Goal: Task Accomplishment & Management: Complete application form

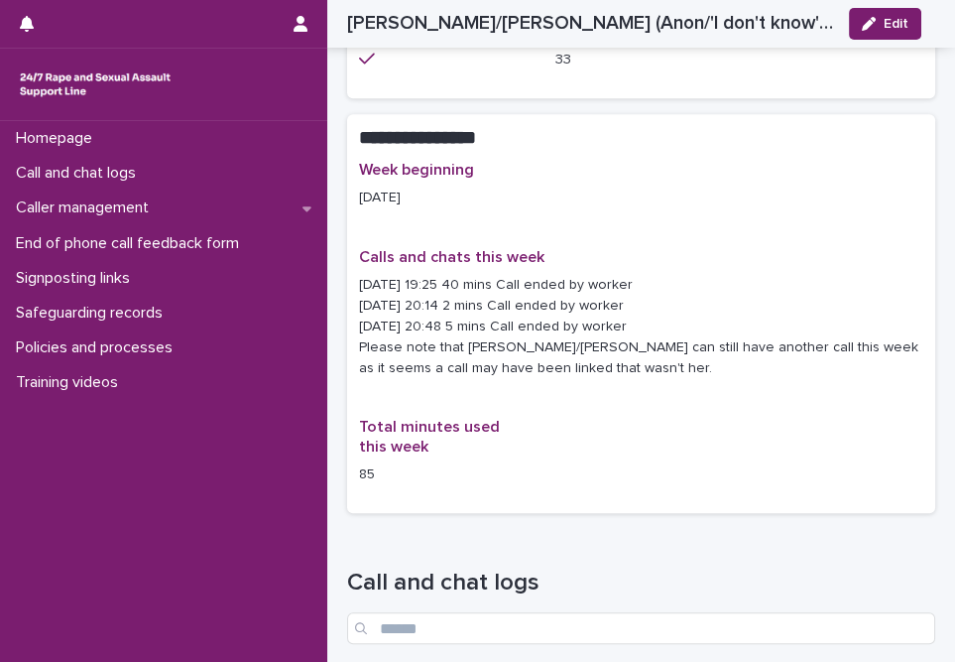
scroll to position [991, 0]
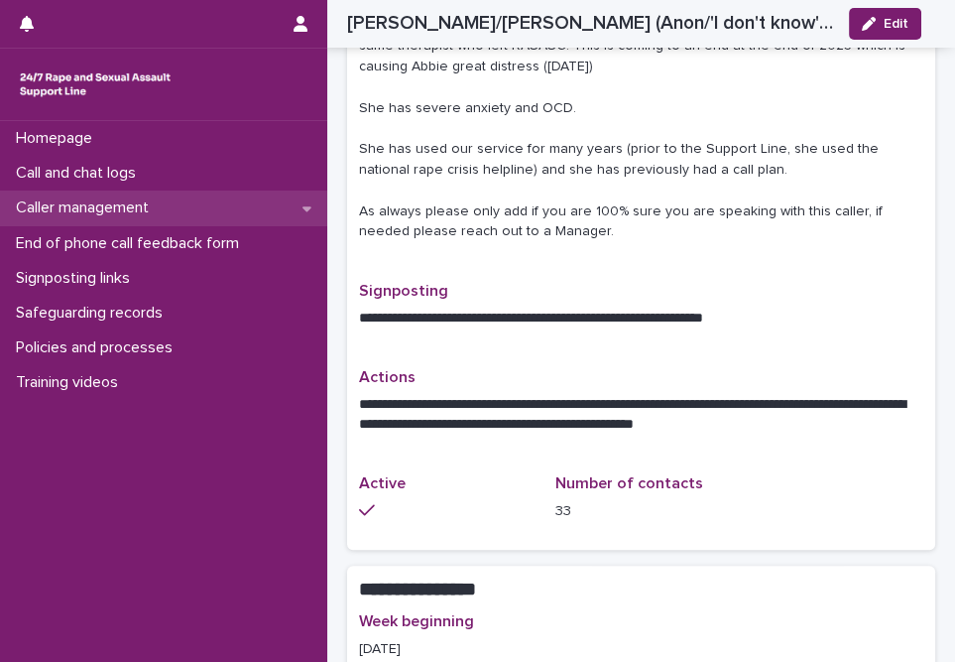
click at [148, 199] on p "Caller management" at bounding box center [86, 207] width 157 height 19
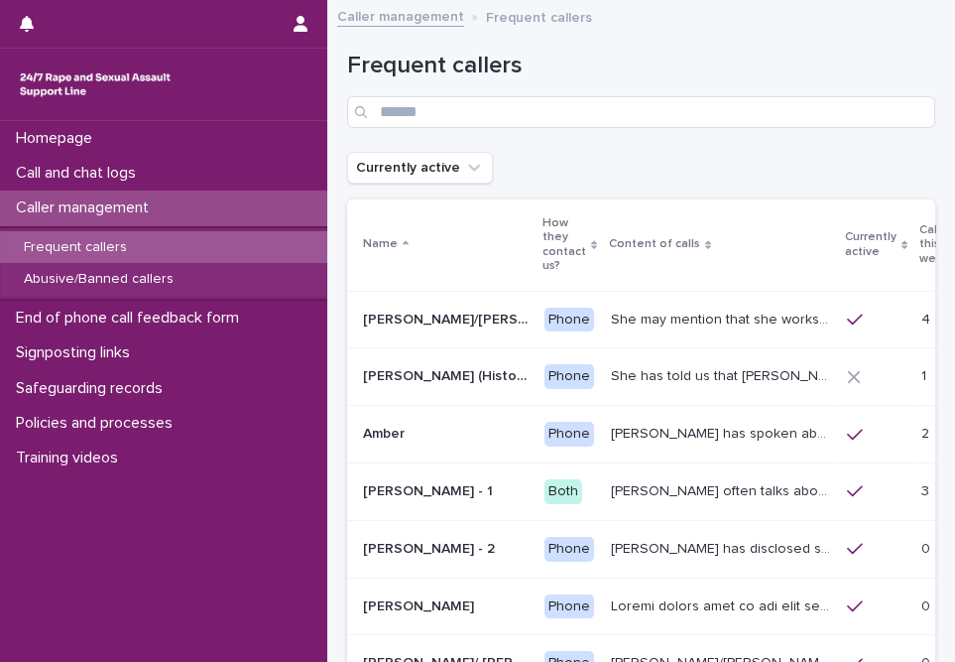
click at [136, 250] on p "Frequent callers" at bounding box center [75, 247] width 135 height 17
click at [920, 259] on p "Calls this week" at bounding box center [935, 244] width 31 height 51
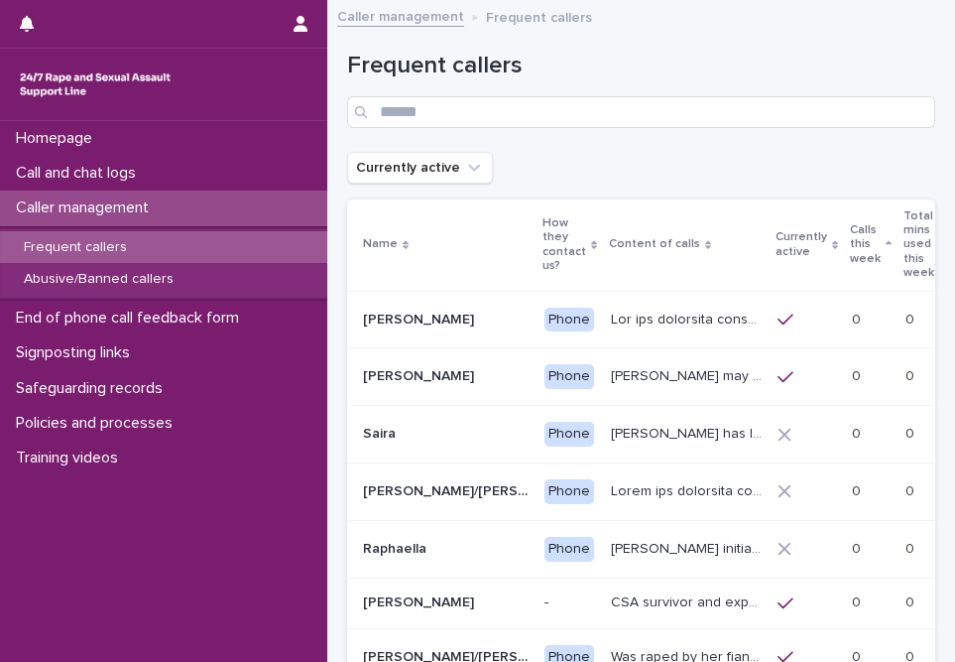
click at [875, 253] on p "Calls this week" at bounding box center [865, 244] width 31 height 51
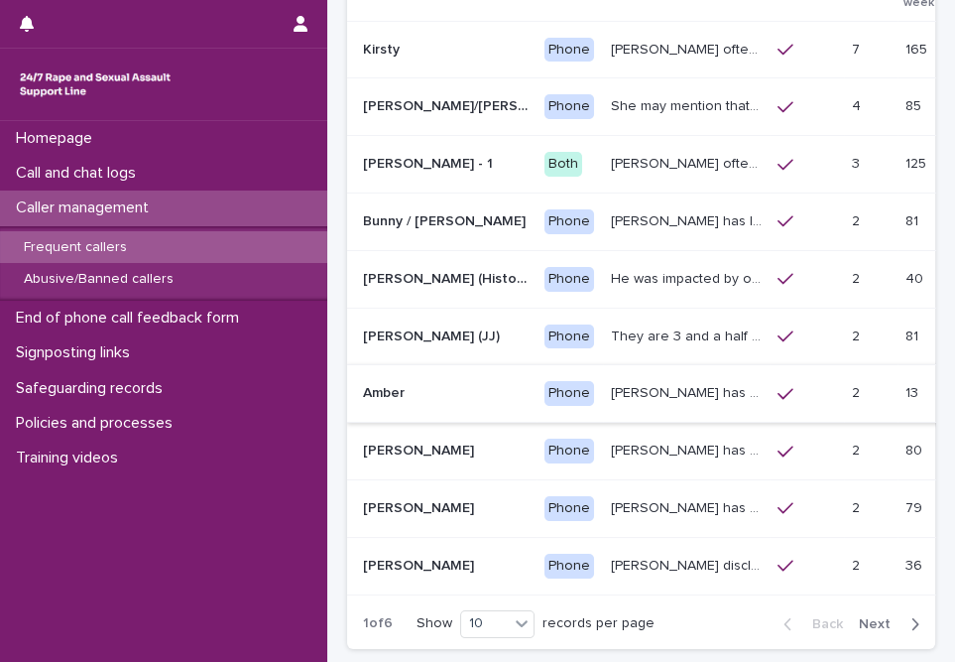
scroll to position [360, 0]
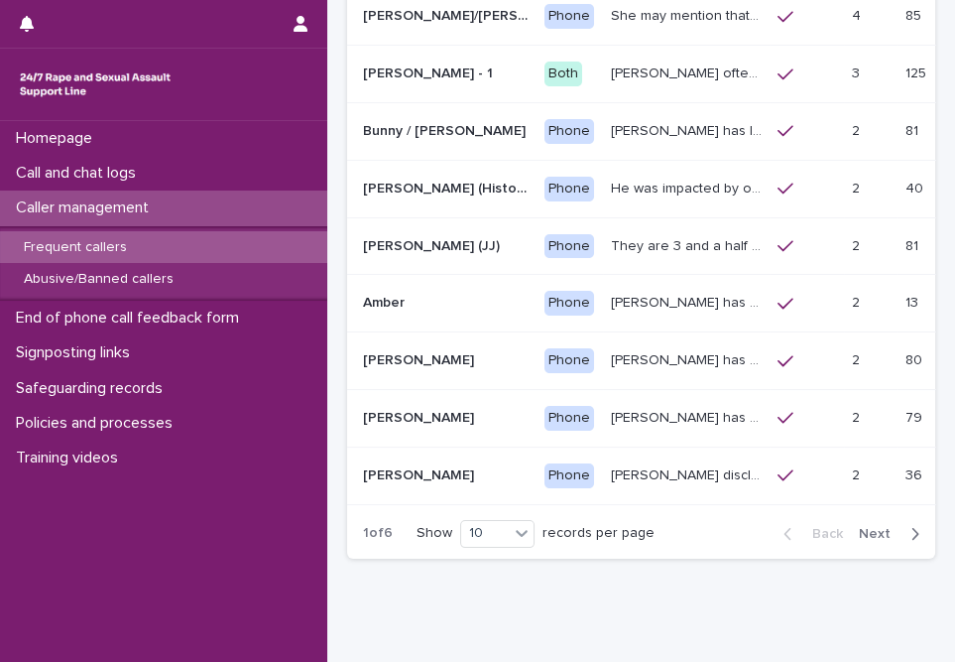
click at [911, 536] on icon "button" at bounding box center [915, 534] width 9 height 18
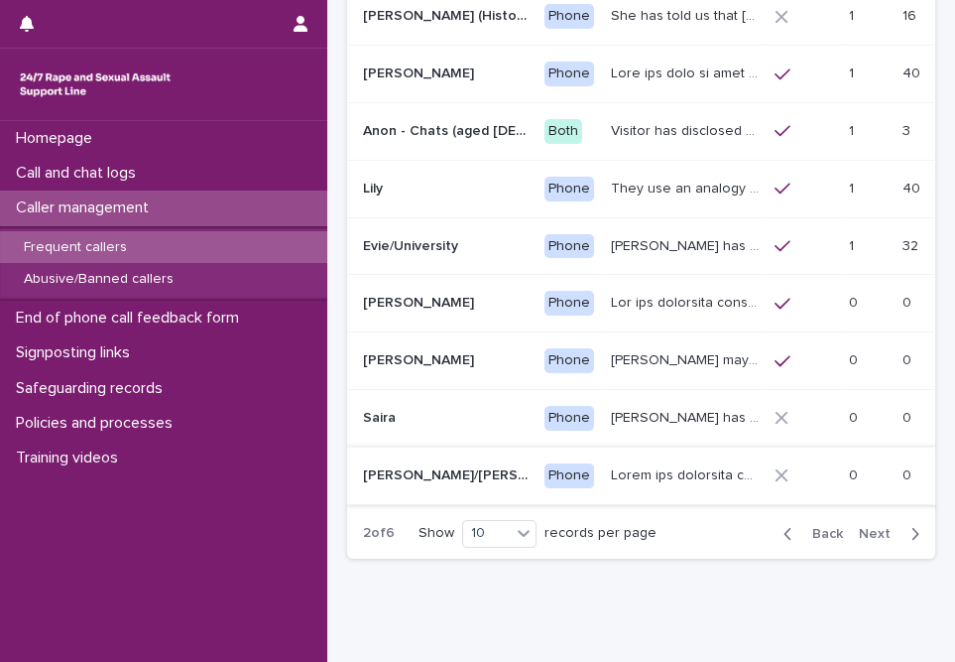
scroll to position [89, 0]
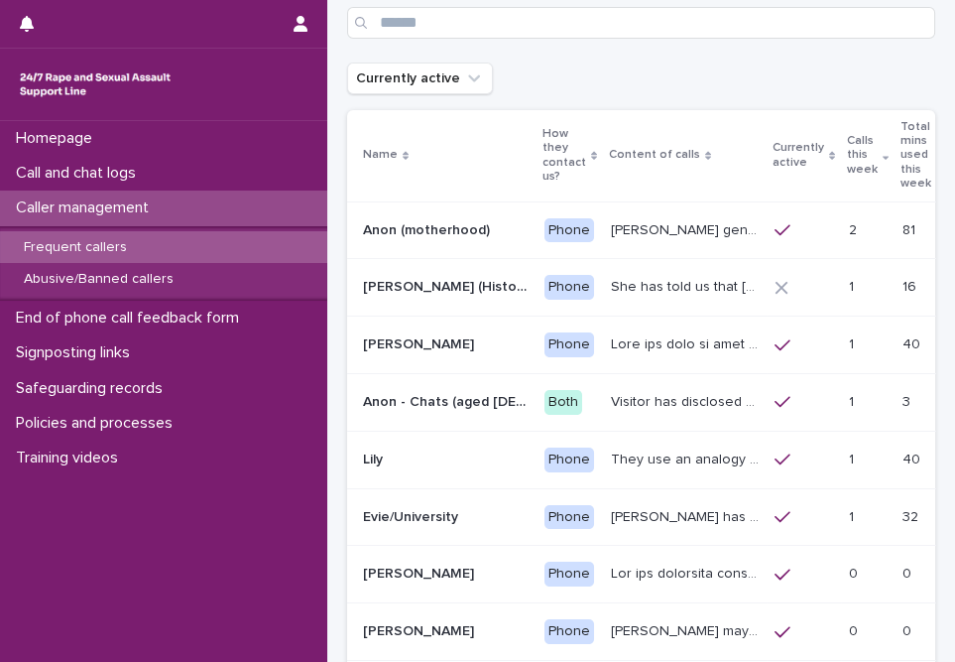
click at [628, 224] on p "[PERSON_NAME] generally speaks conversationally about many different things in …" at bounding box center [687, 228] width 152 height 21
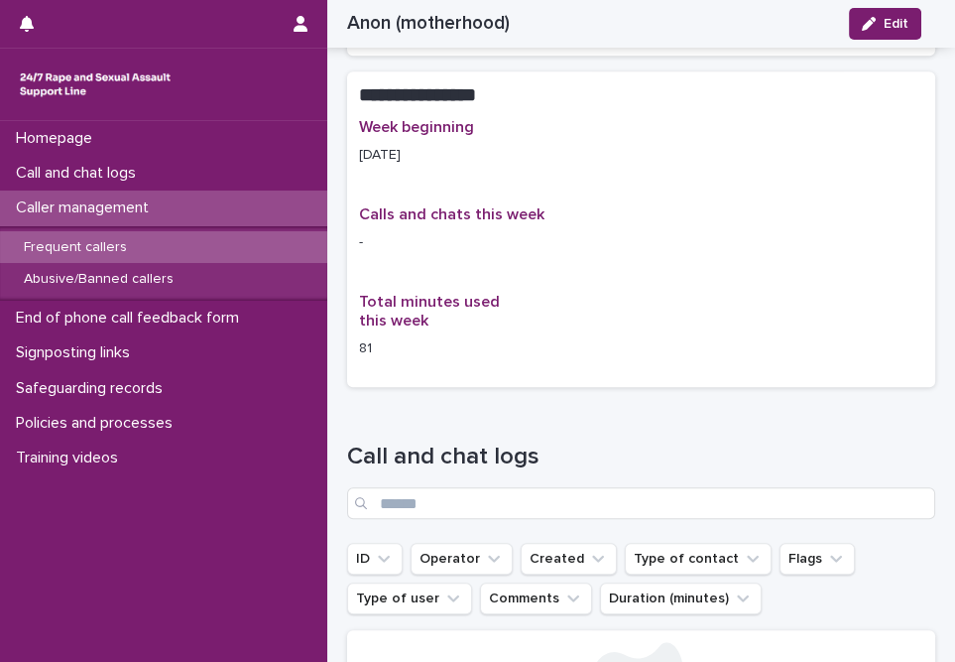
scroll to position [812, 0]
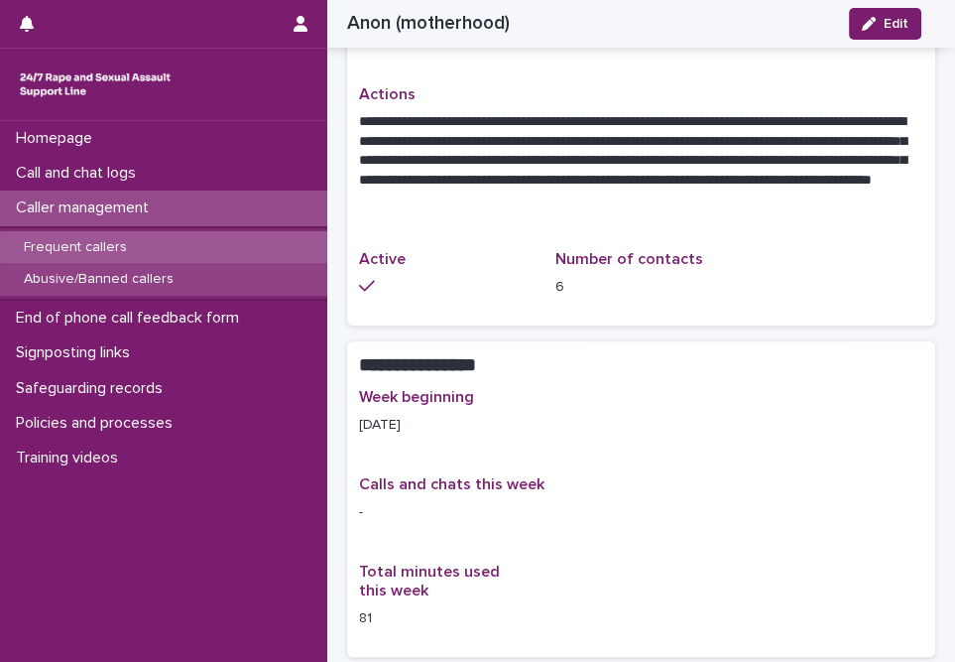
click at [53, 273] on p "Abusive/Banned callers" at bounding box center [99, 279] width 182 height 17
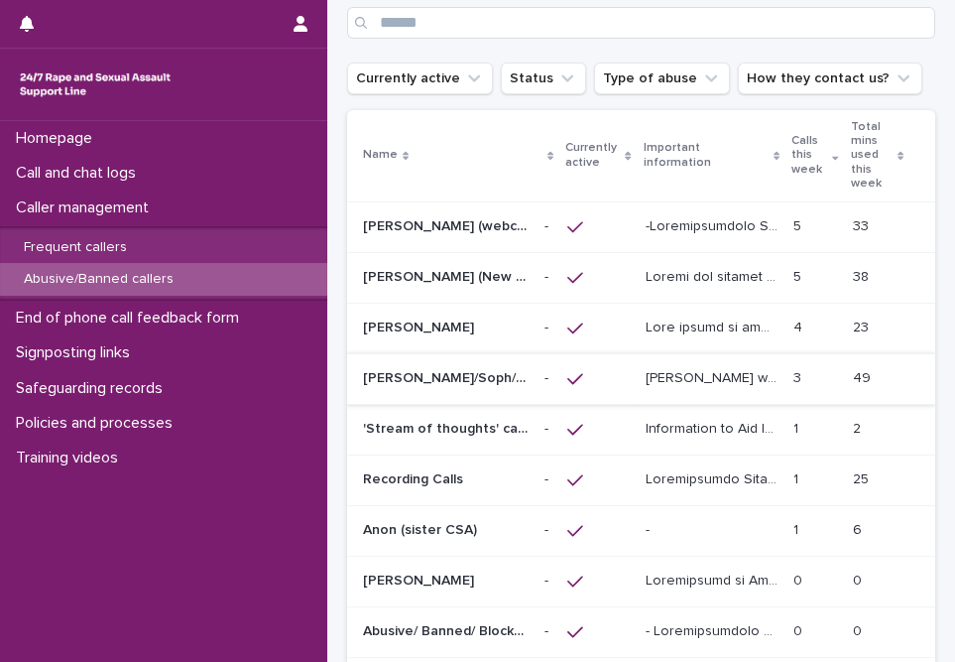
scroll to position [180, 0]
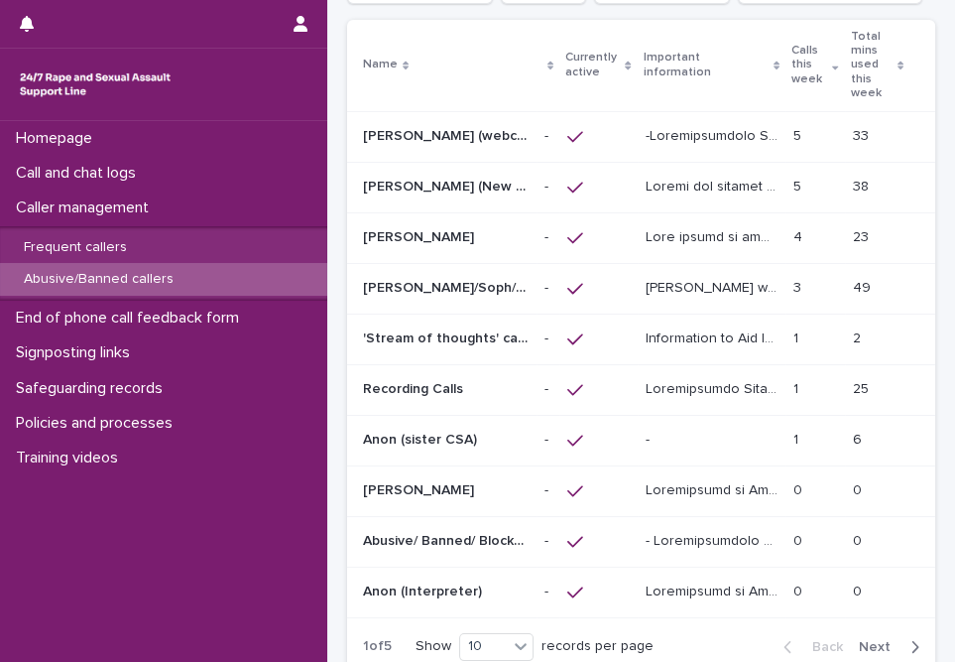
click at [691, 284] on p "[PERSON_NAME] was raped by their partner last year and they're currently facing…" at bounding box center [714, 286] width 137 height 21
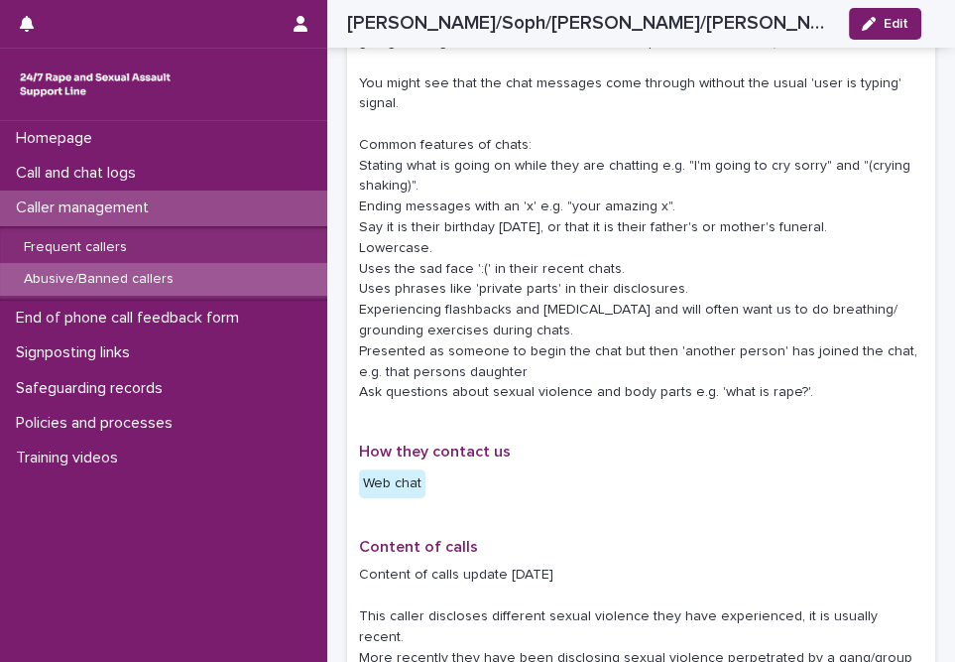
scroll to position [473, 0]
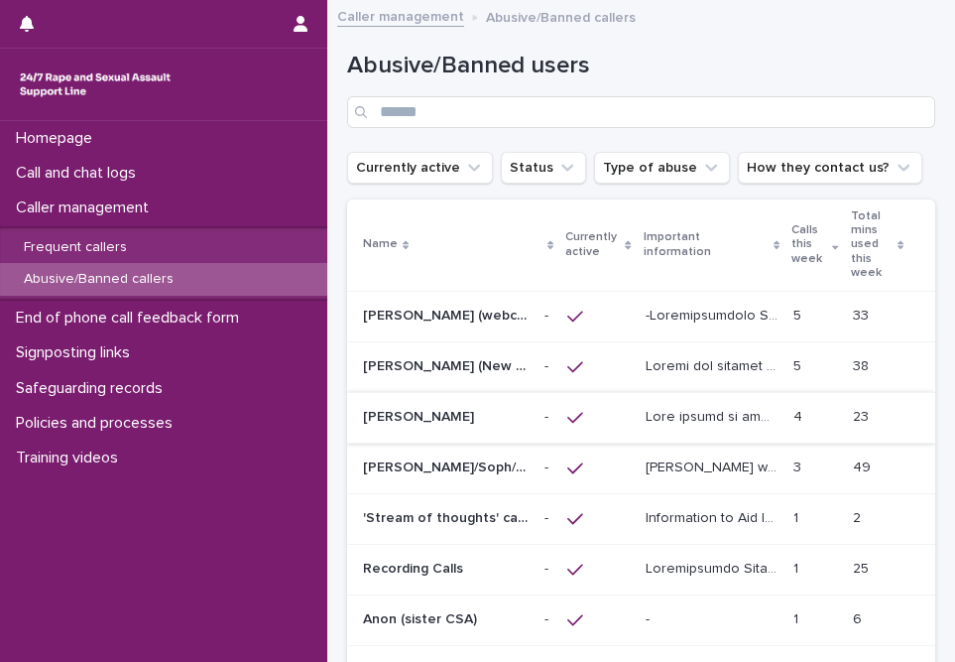
scroll to position [270, 0]
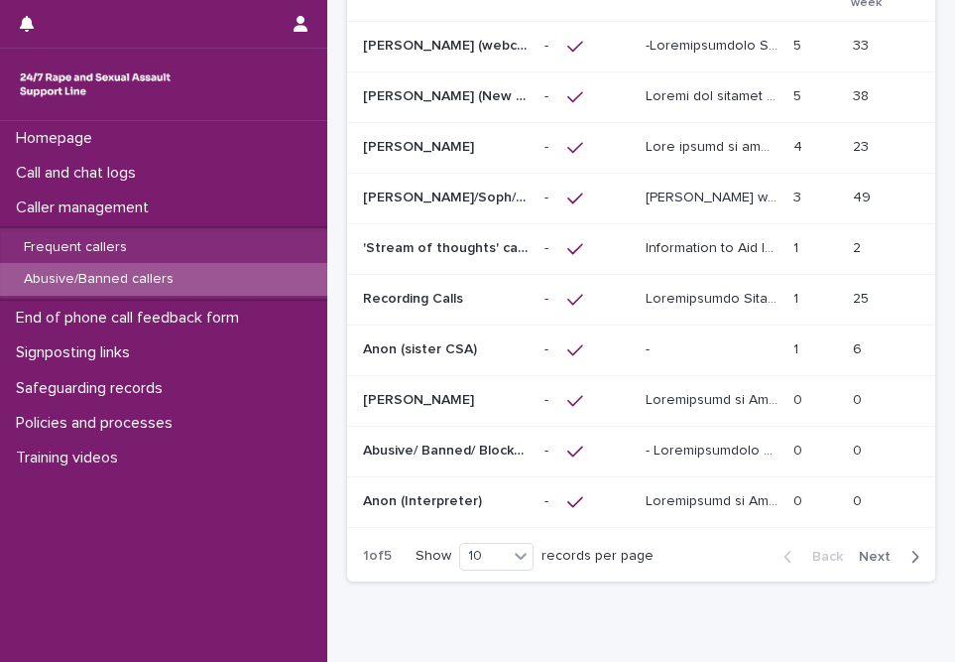
click at [696, 341] on p at bounding box center [712, 349] width 133 height 17
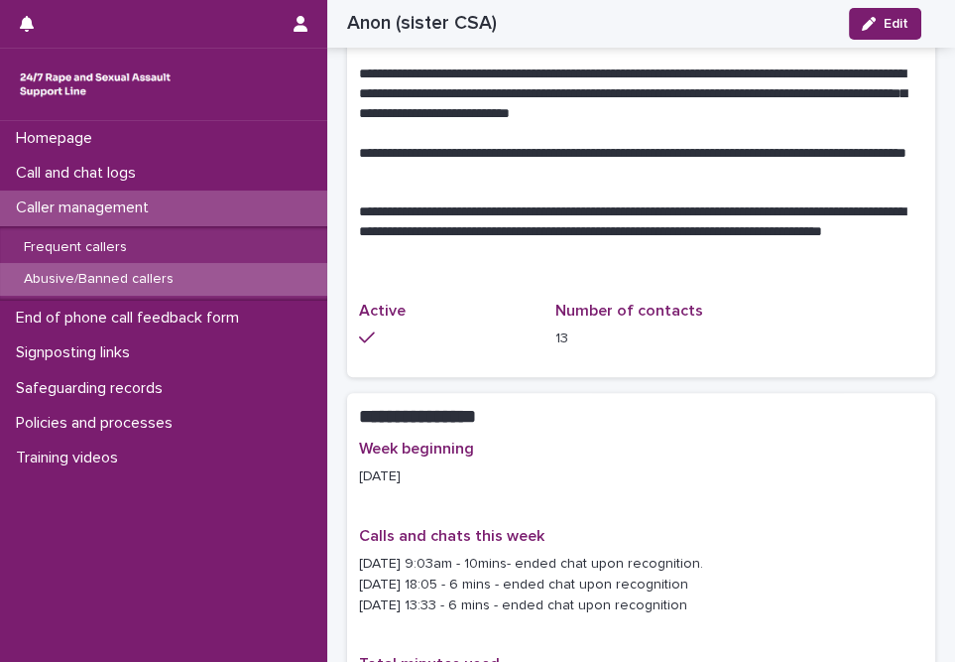
scroll to position [1081, 0]
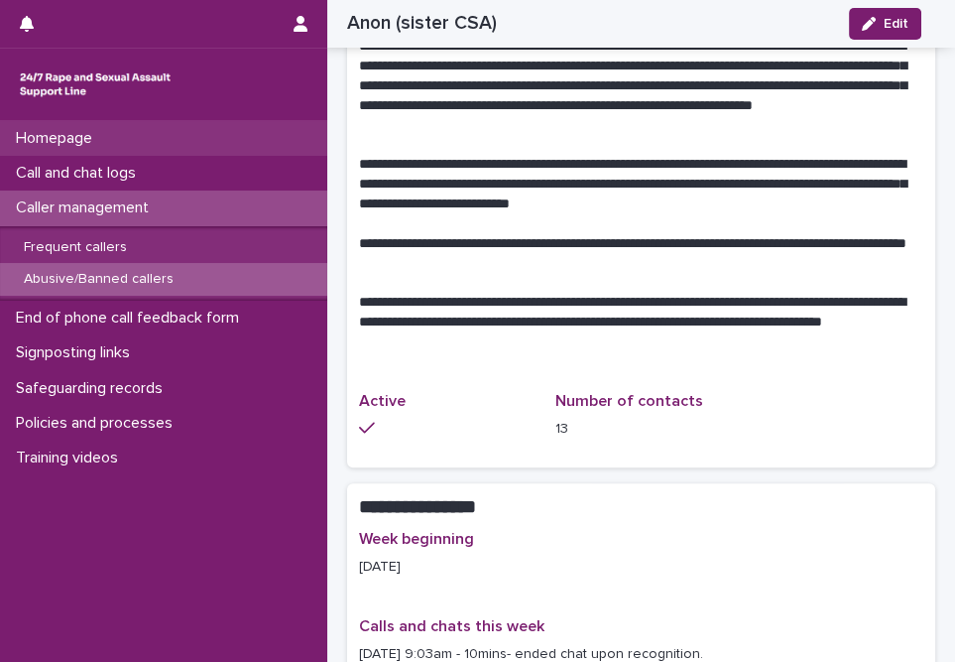
click at [57, 137] on p "Homepage" at bounding box center [58, 138] width 100 height 19
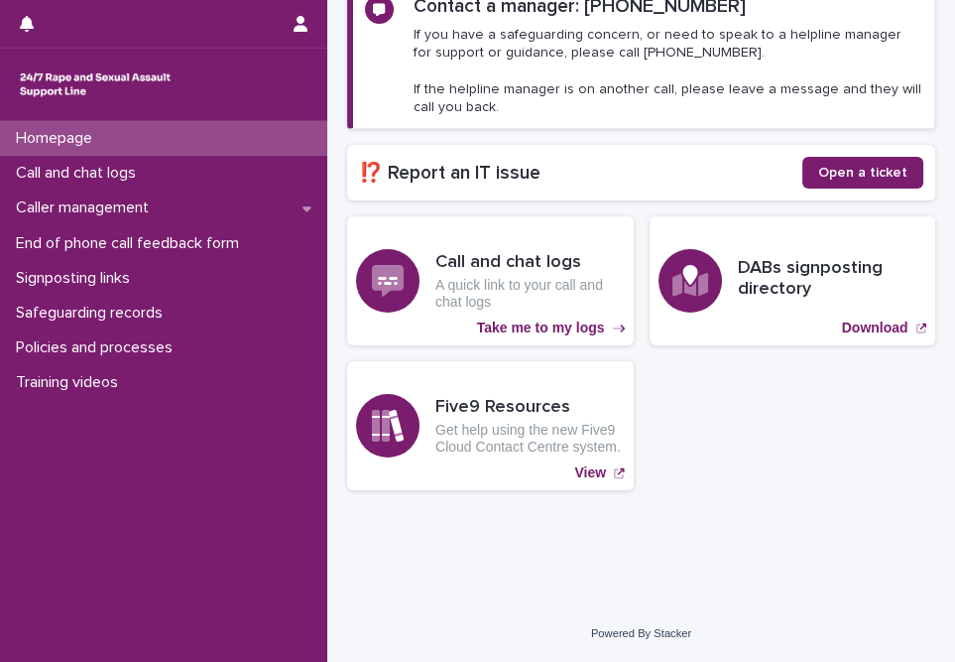
scroll to position [310, 0]
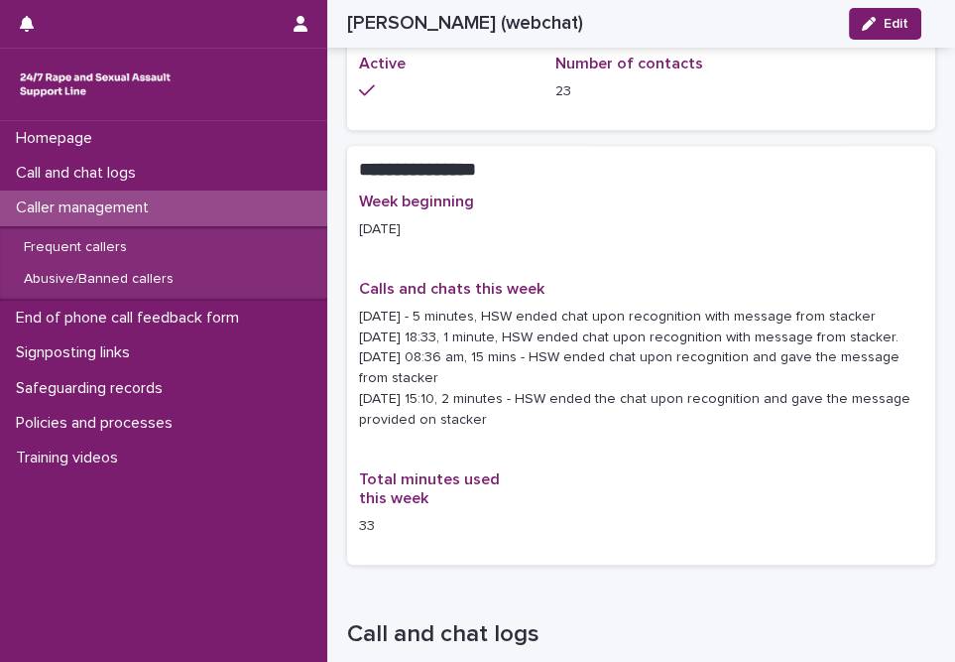
scroll to position [1804, 0]
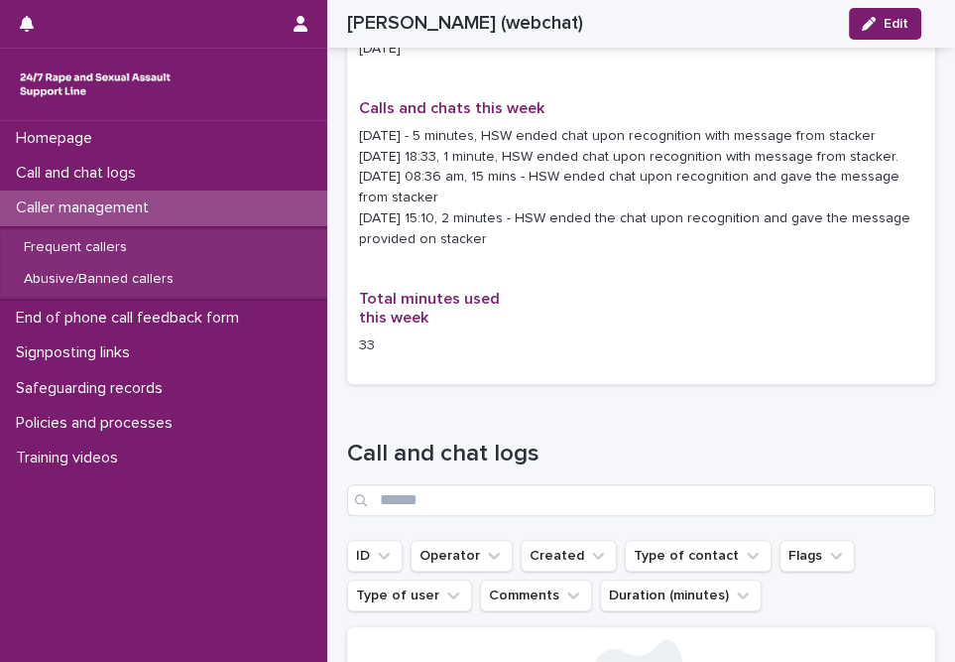
click at [502, 188] on p "12/08/2025 - 5 minutes, HSW ended chat upon recognition with message from stack…" at bounding box center [641, 188] width 565 height 124
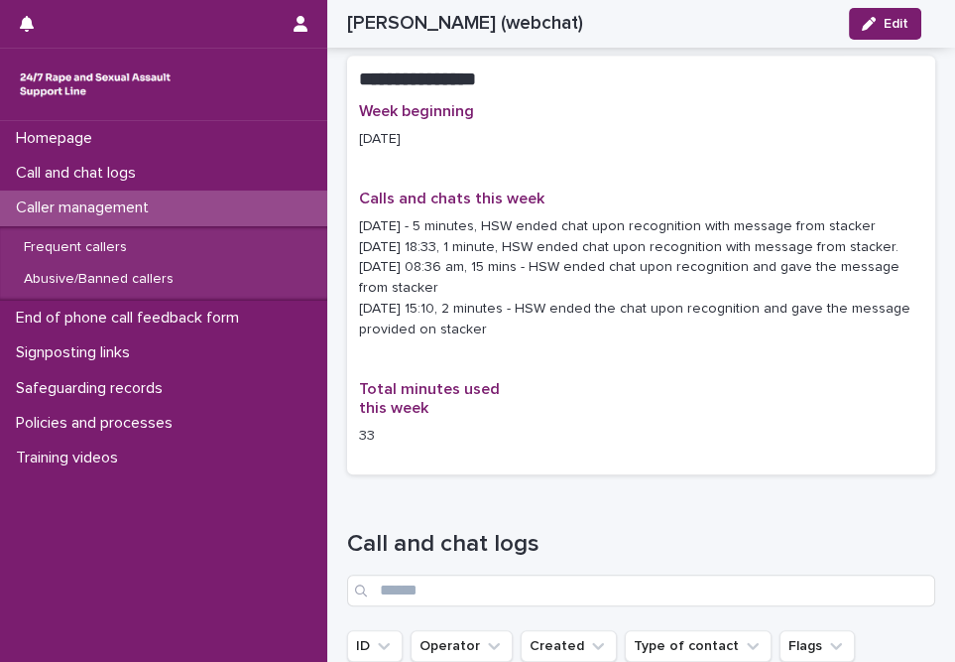
click at [580, 194] on p "Calls and chats this week" at bounding box center [641, 198] width 565 height 19
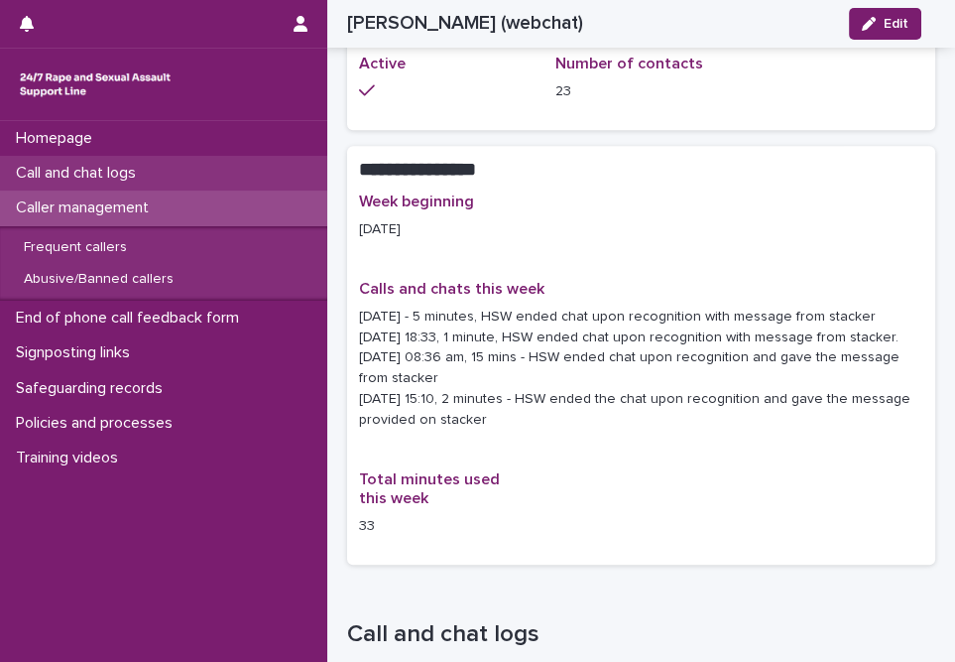
click at [99, 176] on p "Call and chat logs" at bounding box center [80, 173] width 144 height 19
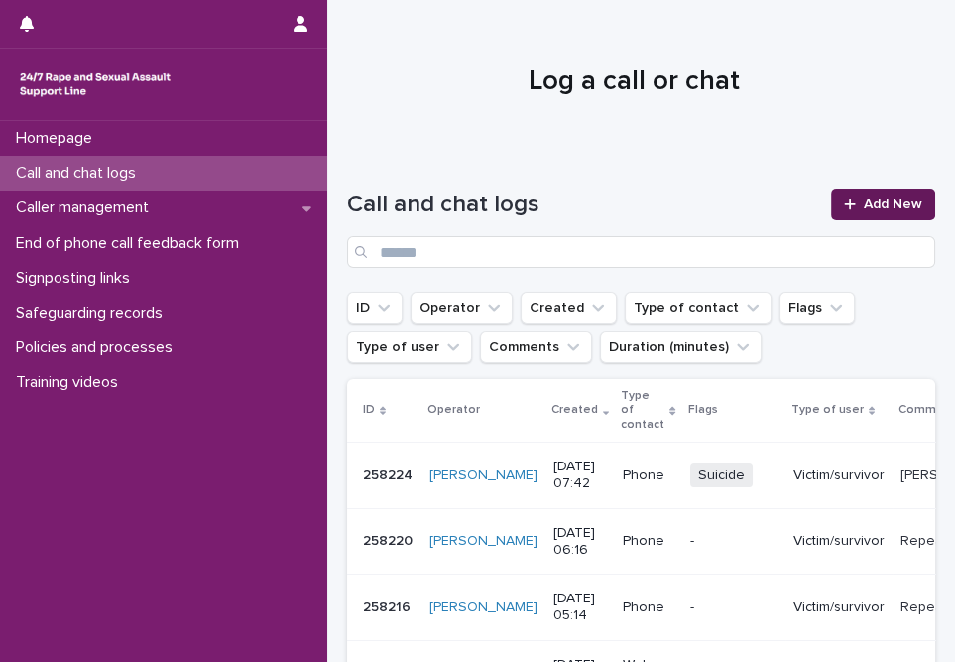
click at [874, 191] on link "Add New" at bounding box center [883, 205] width 104 height 32
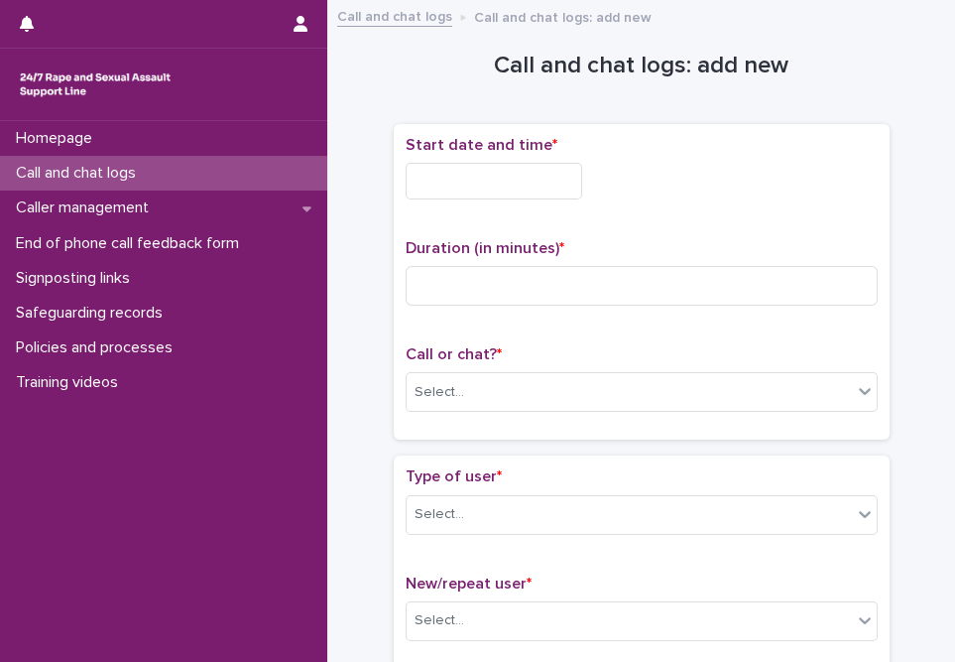
click at [507, 184] on input "text" at bounding box center [494, 181] width 177 height 37
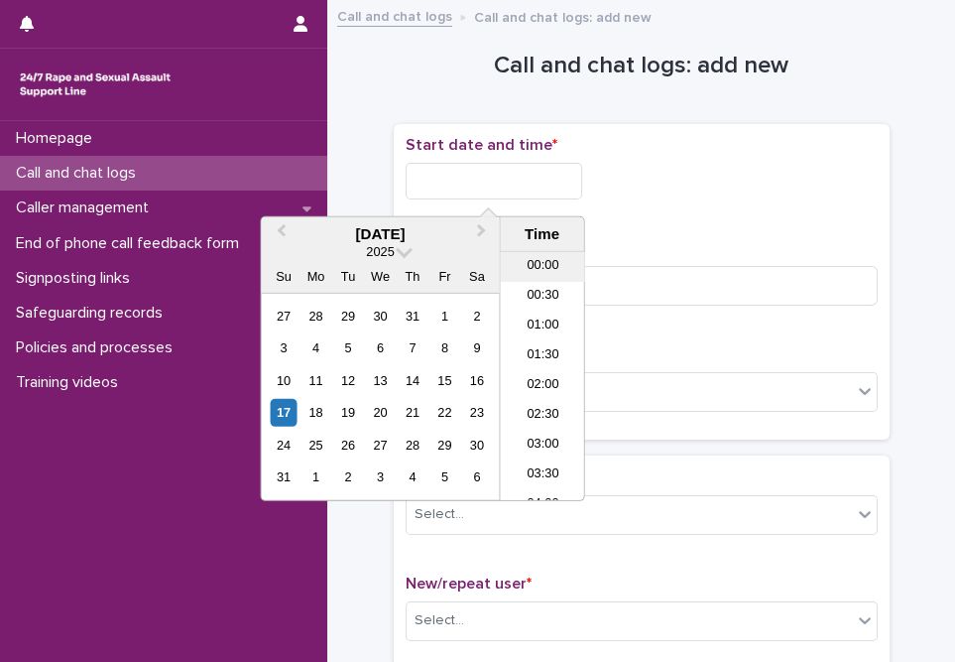
click at [541, 265] on li "00:00" at bounding box center [543, 267] width 84 height 30
drag, startPoint x: 494, startPoint y: 183, endPoint x: 538, endPoint y: 176, distance: 44.2
click at [538, 176] on input "**********" at bounding box center [494, 181] width 177 height 37
type input "**********"
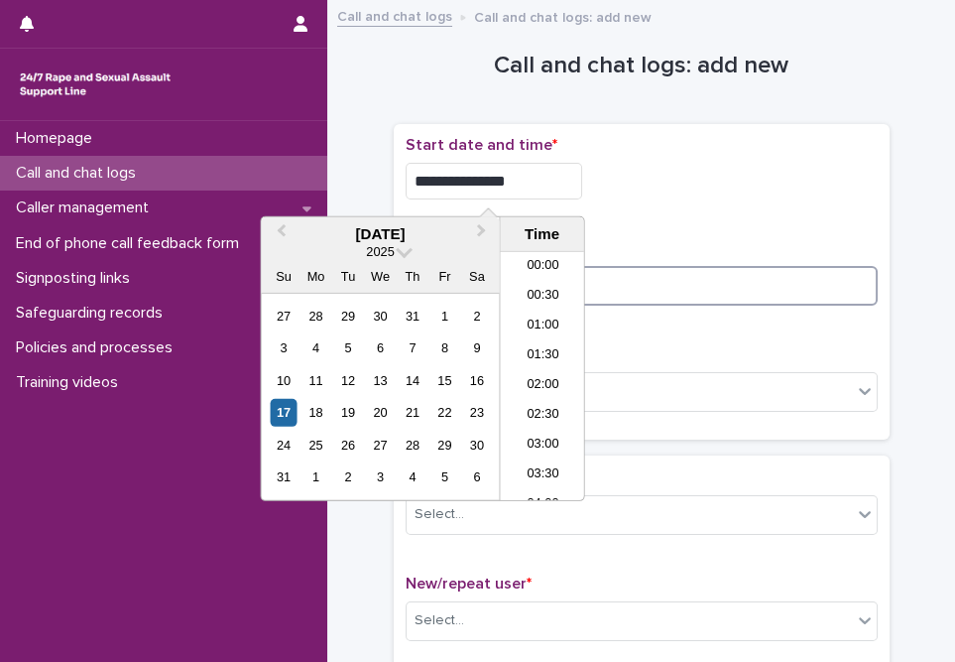
click at [707, 268] on input at bounding box center [642, 286] width 472 height 40
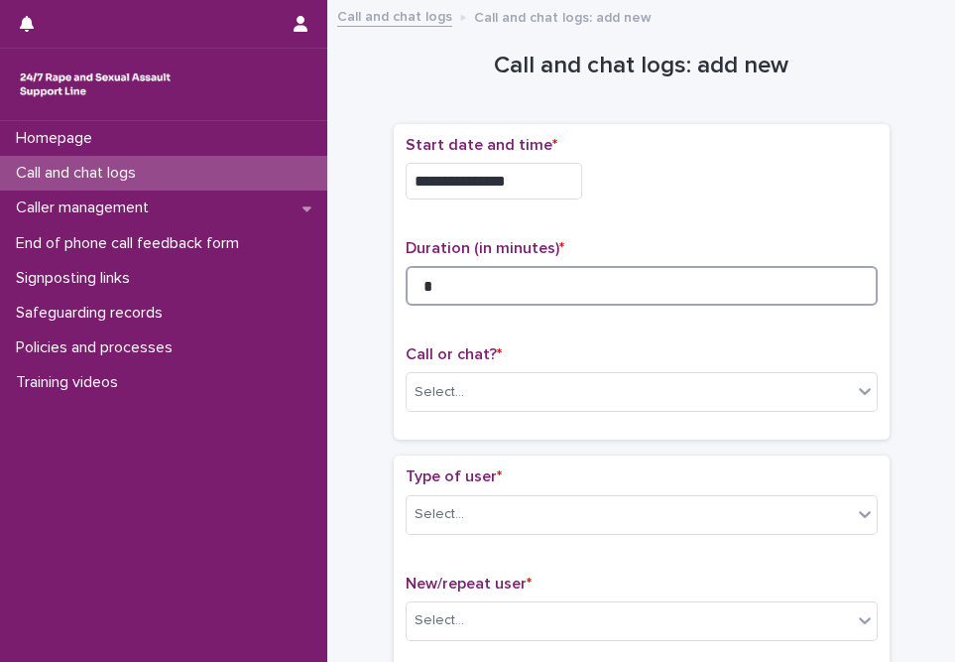
type input "*"
click at [700, 418] on div "Call or chat? * Select..." at bounding box center [642, 386] width 472 height 82
click at [694, 404] on div "Select..." at bounding box center [629, 392] width 445 height 33
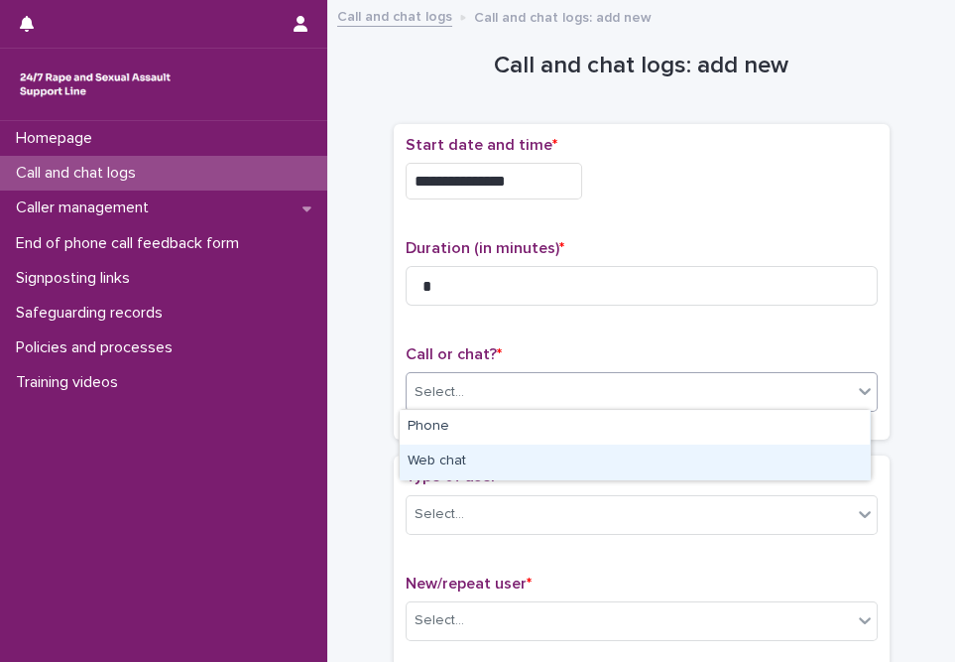
click at [492, 467] on div "Web chat" at bounding box center [635, 461] width 470 height 35
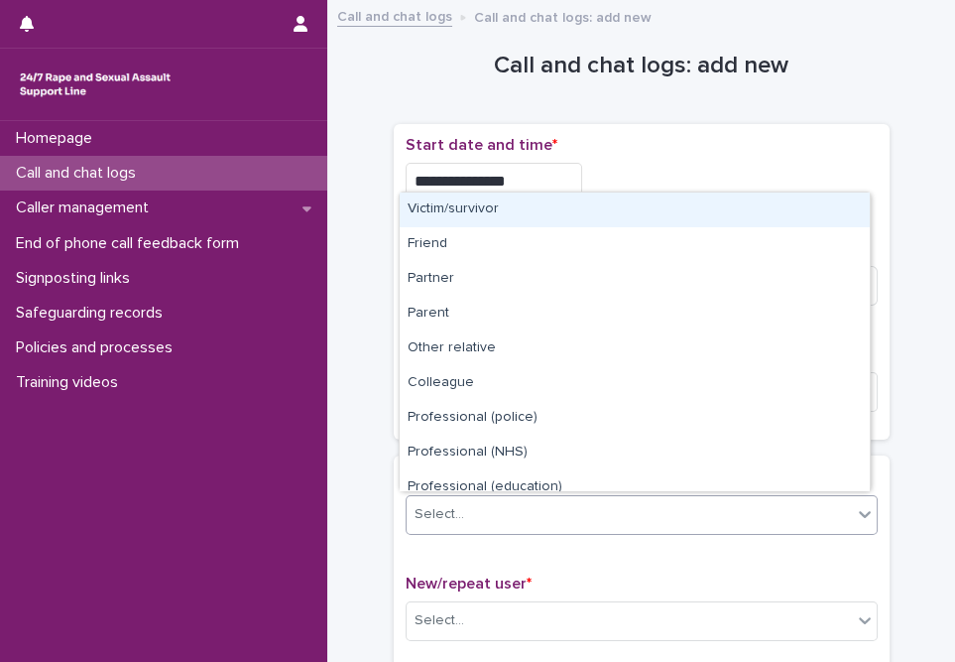
click at [479, 507] on div "Select..." at bounding box center [629, 514] width 445 height 33
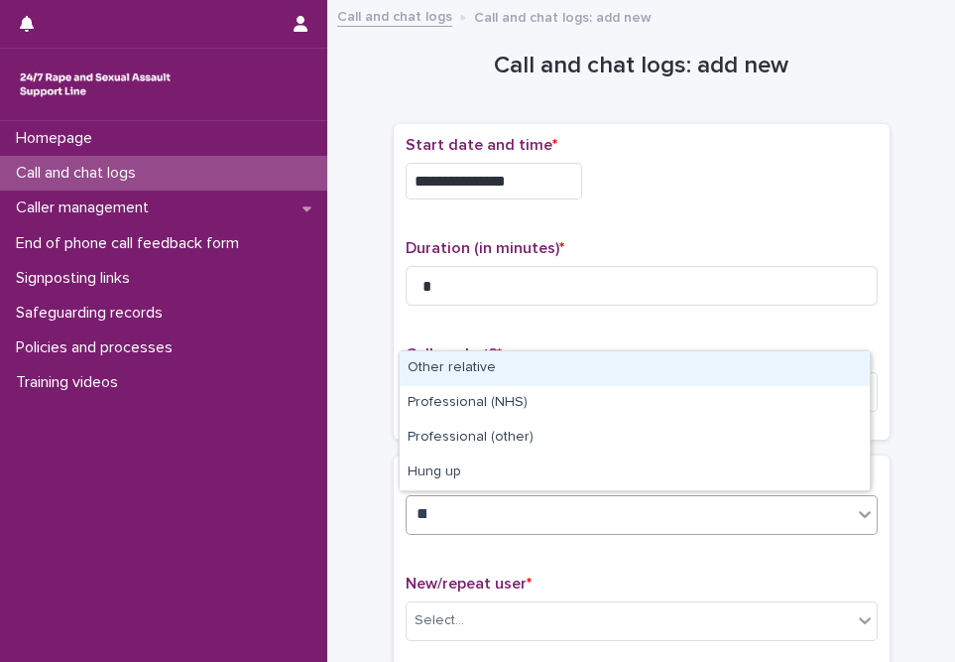
type input "***"
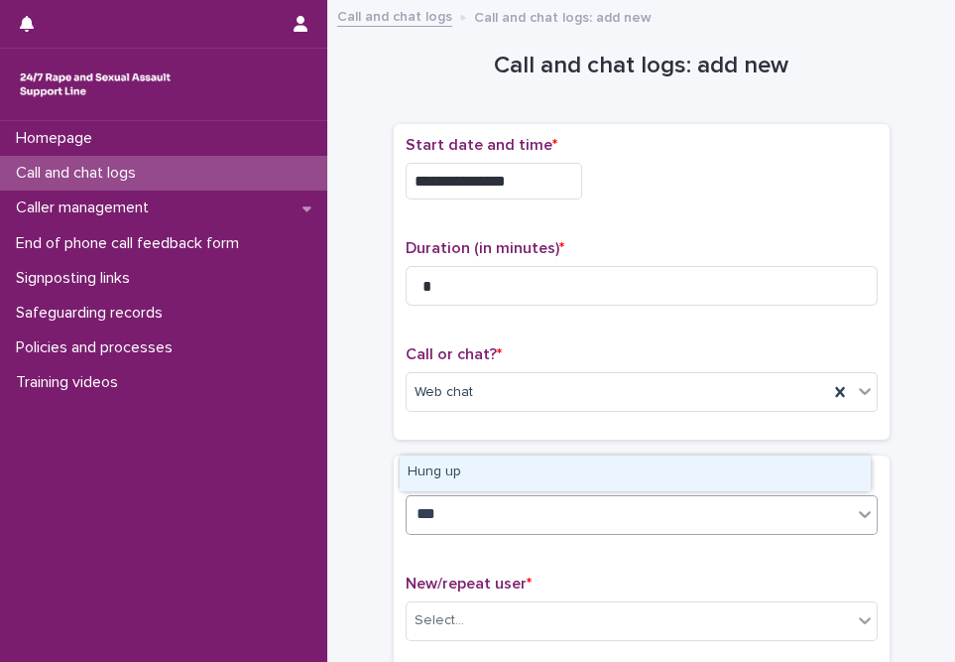
click at [445, 468] on div "Hung up" at bounding box center [635, 472] width 470 height 35
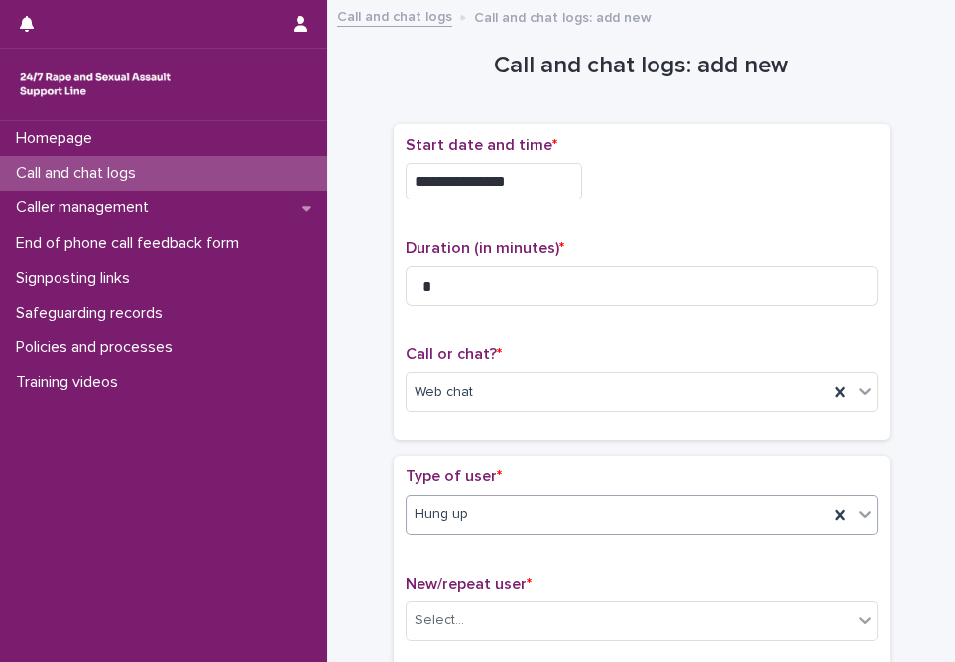
click at [438, 546] on div "Type of user * option Hung up, selected. 0 results available. Select is focused…" at bounding box center [642, 561] width 472 height 189
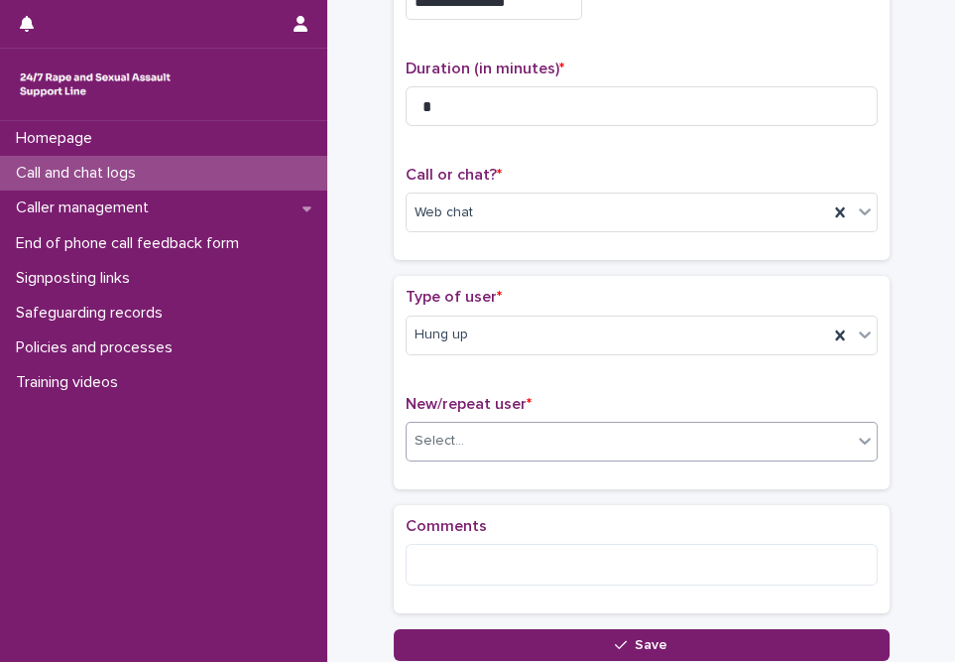
click at [462, 426] on div "Select..." at bounding box center [629, 441] width 445 height 33
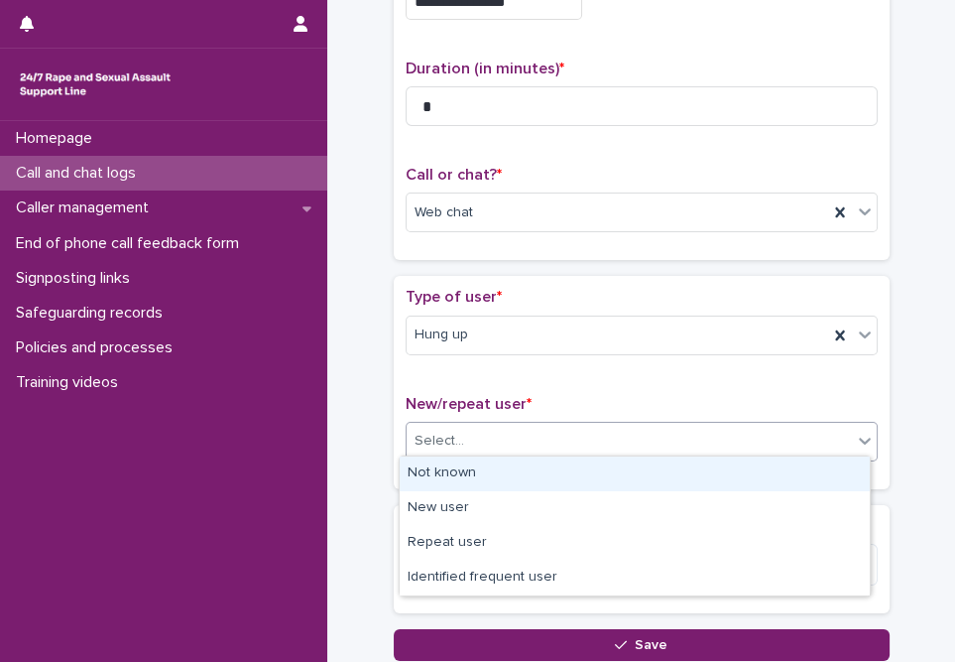
click at [462, 475] on div "Not known" at bounding box center [635, 473] width 470 height 35
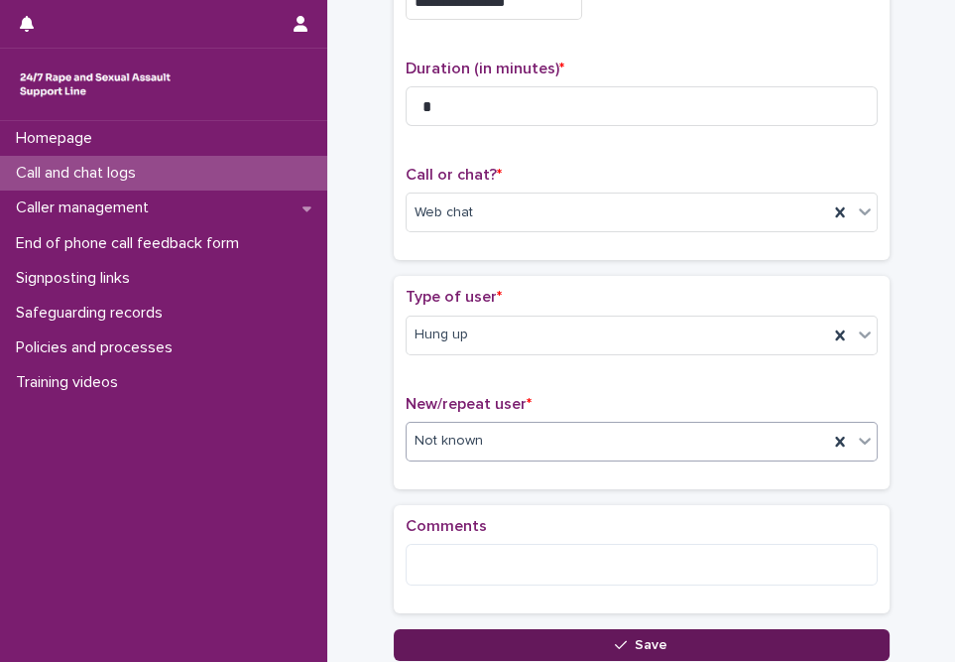
click at [533, 631] on button "Save" at bounding box center [642, 645] width 496 height 32
